Goal: Navigation & Orientation: Understand site structure

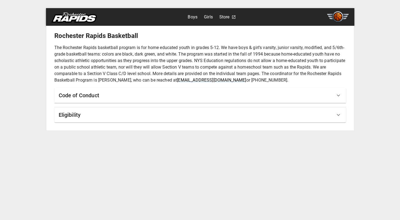
click at [222, 18] on link "Store" at bounding box center [224, 17] width 10 height 9
click at [348, 19] on img at bounding box center [338, 16] width 22 height 11
click at [105, 93] on div "Code of Conduct" at bounding box center [197, 95] width 276 height 9
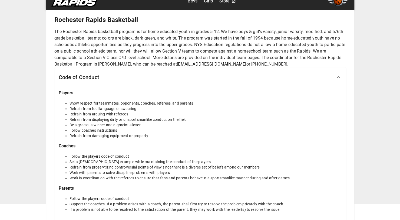
scroll to position [48, 0]
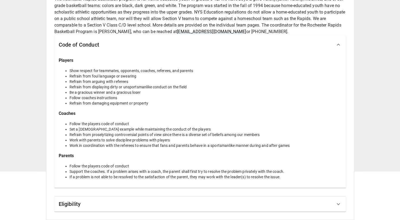
click at [124, 208] on div "Eligibility" at bounding box center [199, 203] width 291 height 15
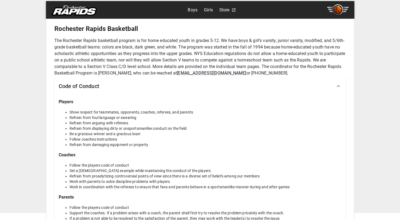
scroll to position [0, 0]
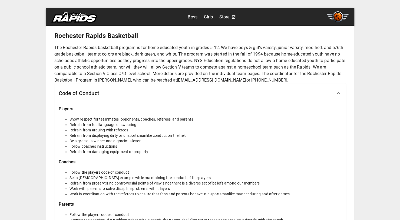
click at [195, 18] on link "Boys" at bounding box center [193, 17] width 10 height 9
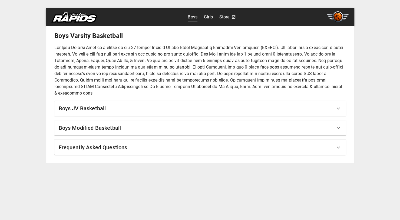
click at [170, 123] on div "Boys Modified Basketball" at bounding box center [199, 127] width 291 height 15
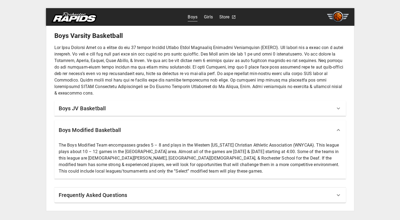
click at [163, 110] on div "Boys JV Basketball" at bounding box center [197, 108] width 276 height 9
